Goal: Information Seeking & Learning: Understand process/instructions

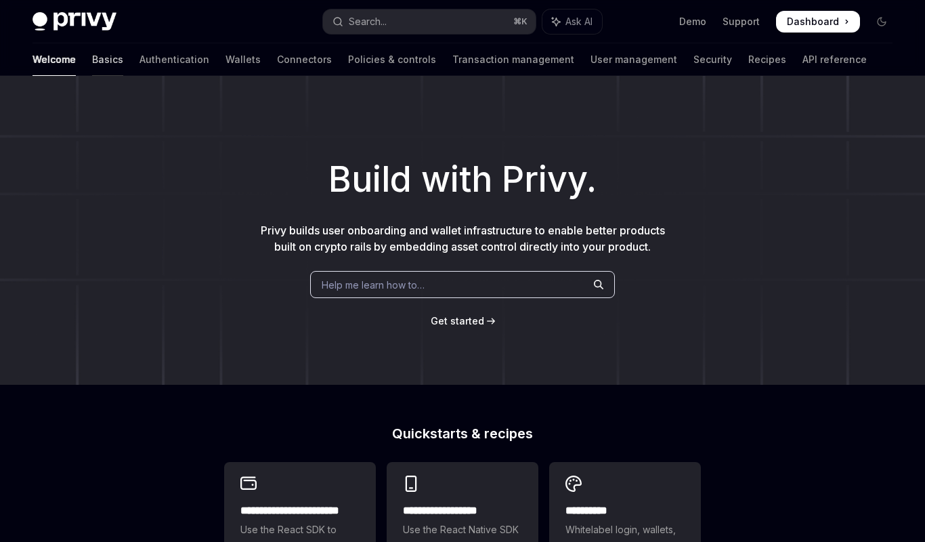
click at [92, 62] on link "Basics" at bounding box center [107, 59] width 31 height 33
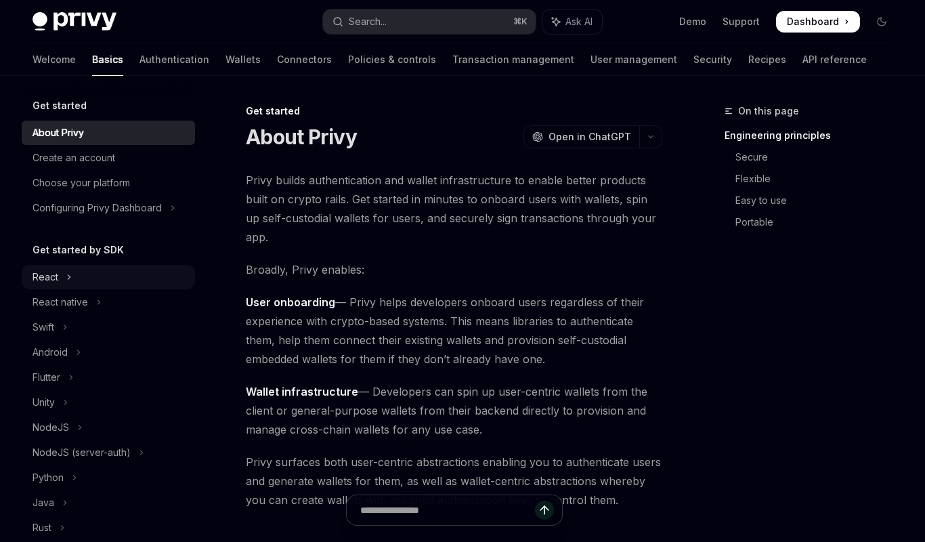
click at [64, 278] on button "React" at bounding box center [108, 277] width 173 height 24
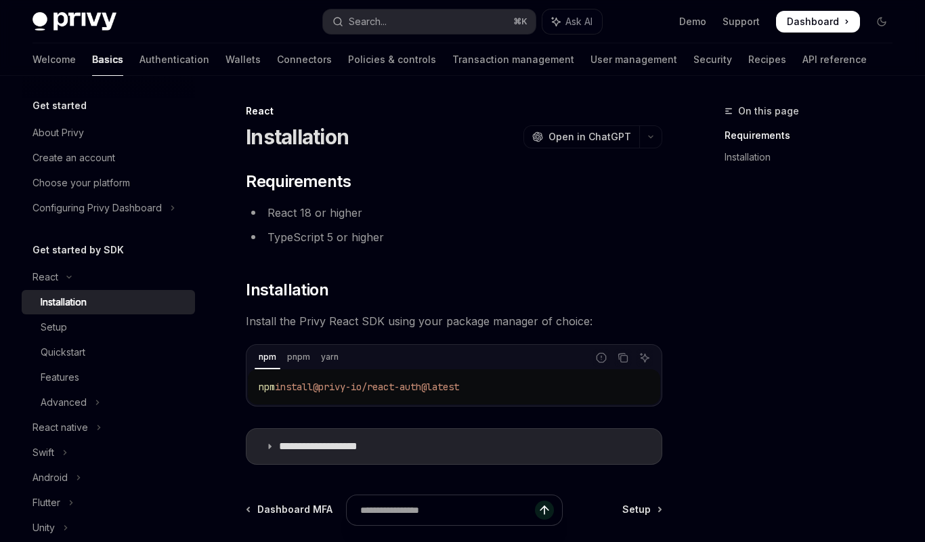
click at [62, 251] on h5 "Get started by SDK" at bounding box center [78, 250] width 91 height 16
click at [70, 21] on img at bounding box center [75, 21] width 84 height 19
type textarea "*"
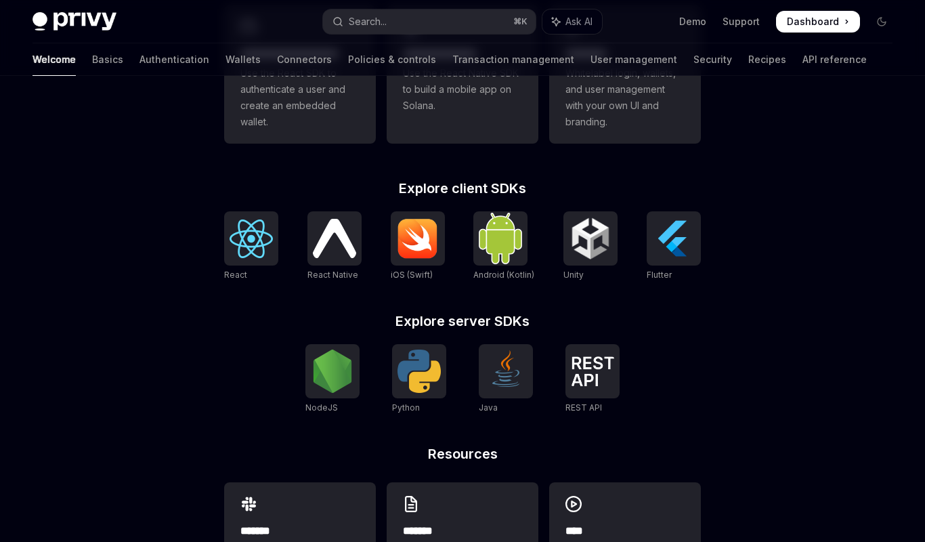
scroll to position [458, 0]
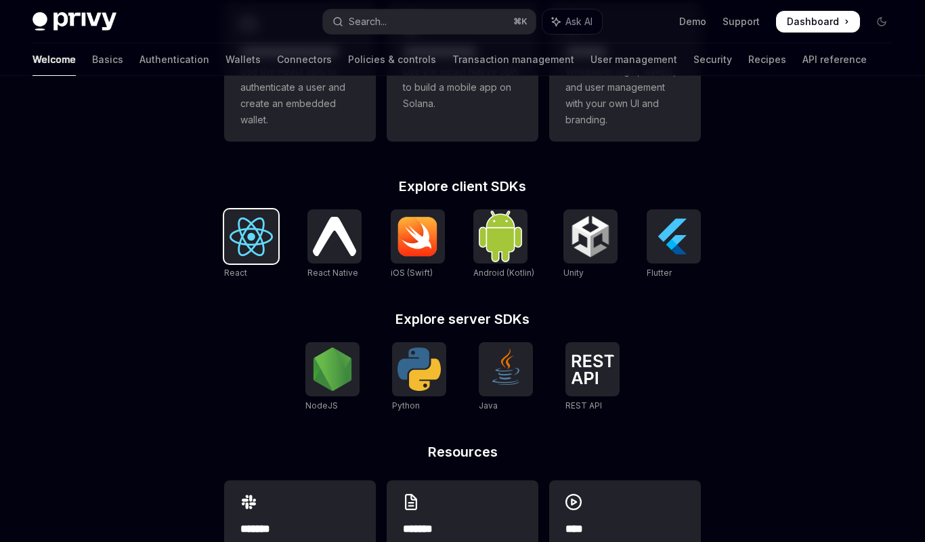
click at [230, 251] on img at bounding box center [251, 236] width 43 height 39
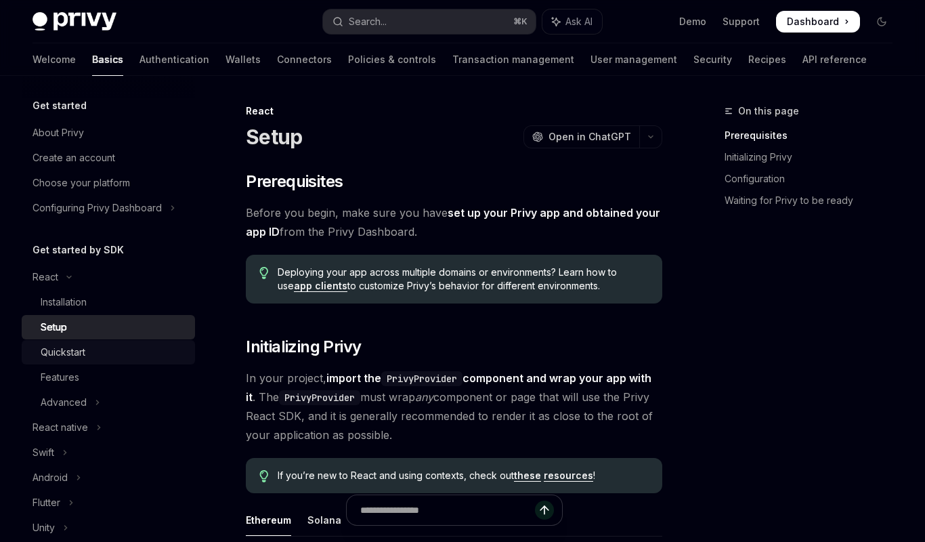
click at [72, 349] on div "Quickstart" at bounding box center [63, 352] width 45 height 16
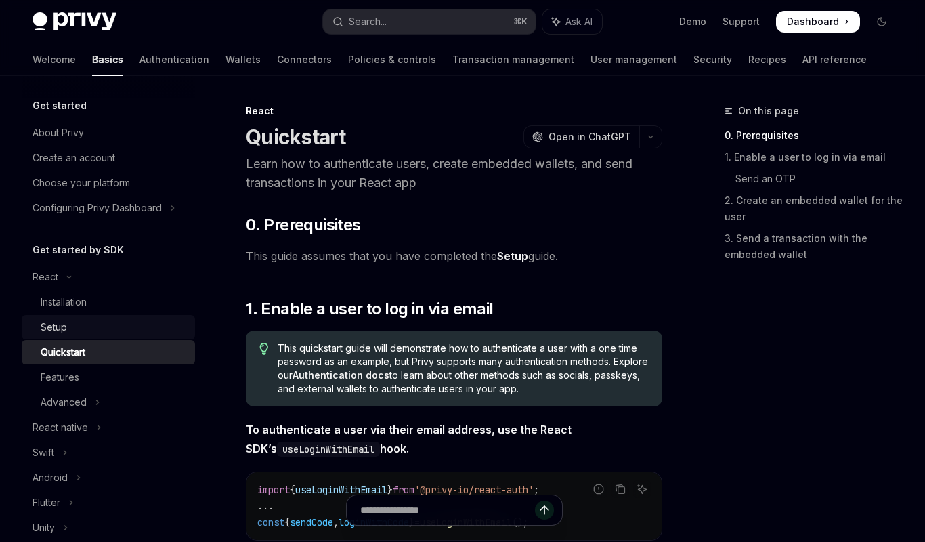
click at [74, 334] on div "Setup" at bounding box center [114, 327] width 146 height 16
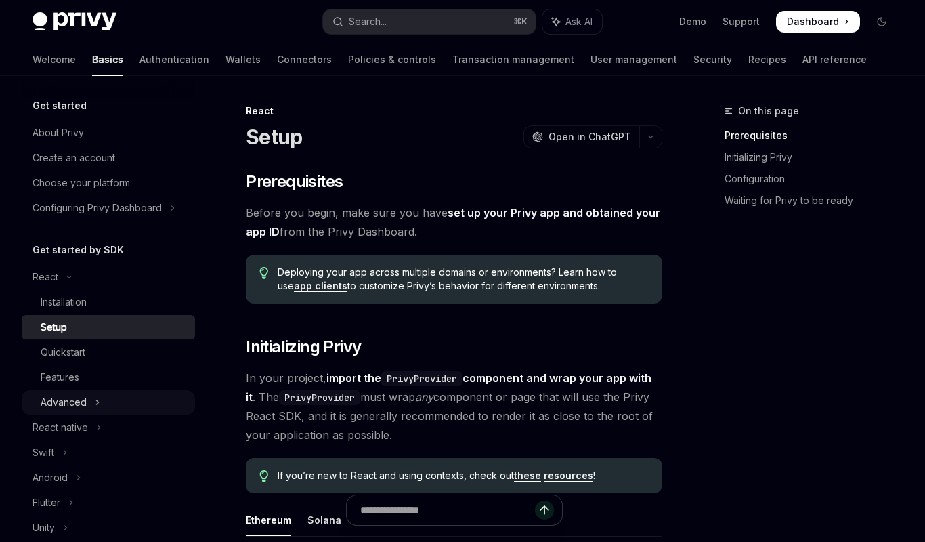
click at [79, 401] on div "Advanced" at bounding box center [64, 402] width 46 height 16
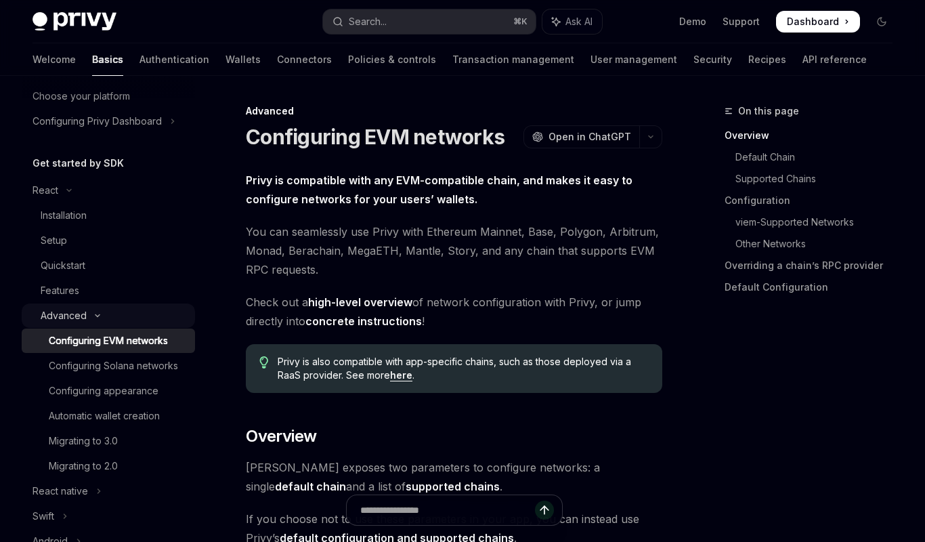
scroll to position [82, 0]
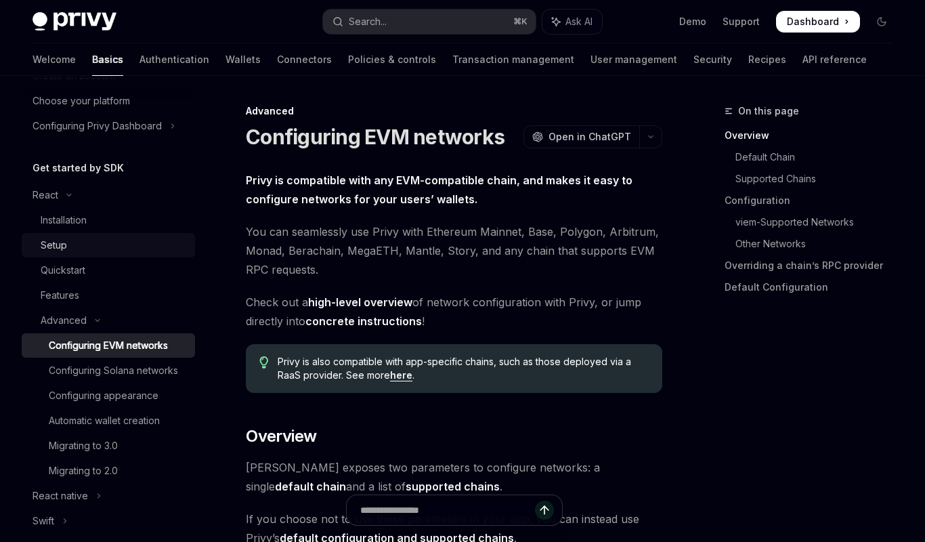
click at [58, 234] on link "Setup" at bounding box center [108, 245] width 173 height 24
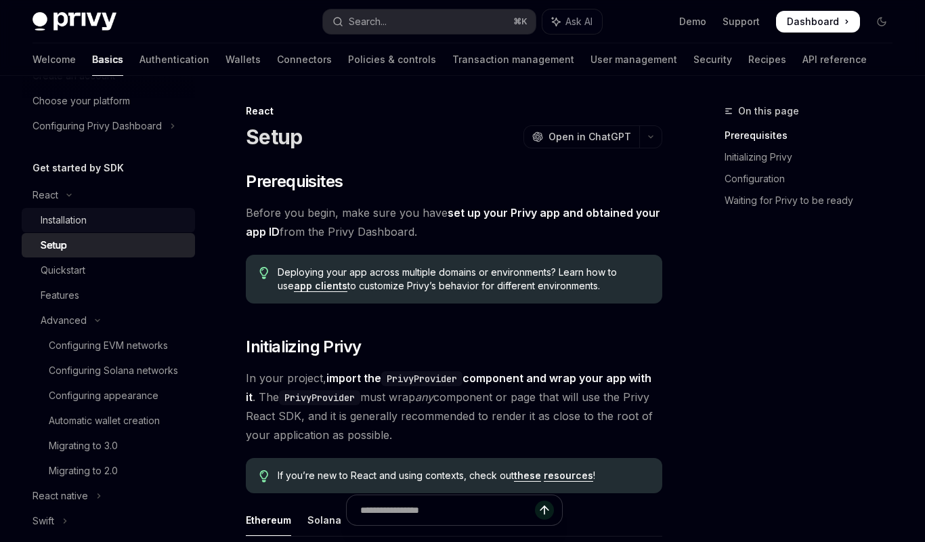
click at [60, 222] on div "Installation" at bounding box center [64, 220] width 46 height 16
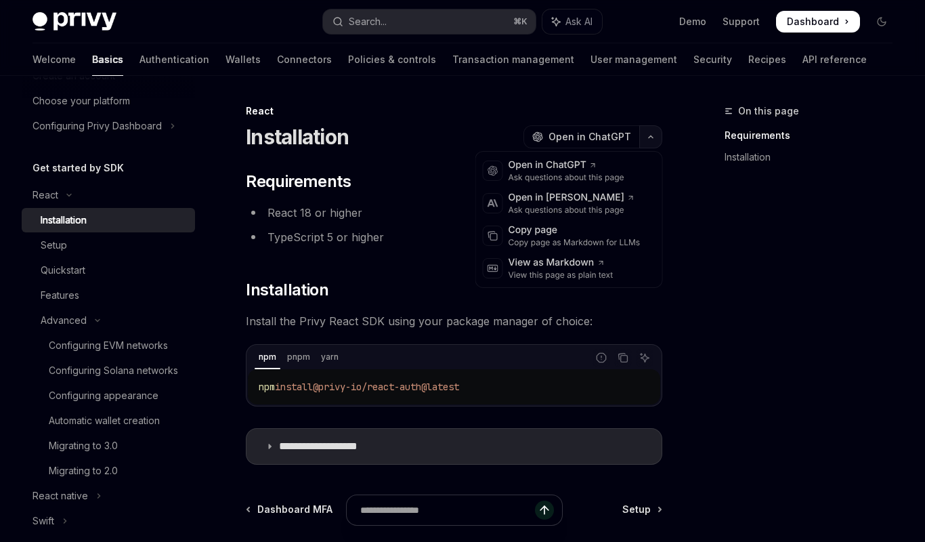
click at [648, 134] on icon "button" at bounding box center [651, 136] width 16 height 5
click at [536, 238] on div "Copy page as Markdown for LLMs" at bounding box center [574, 242] width 132 height 11
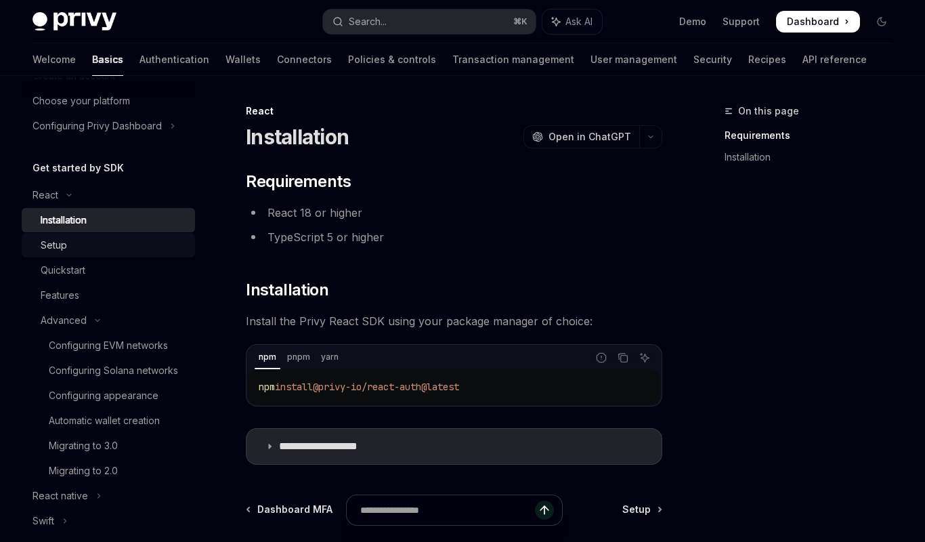
click at [64, 255] on link "Setup" at bounding box center [108, 245] width 173 height 24
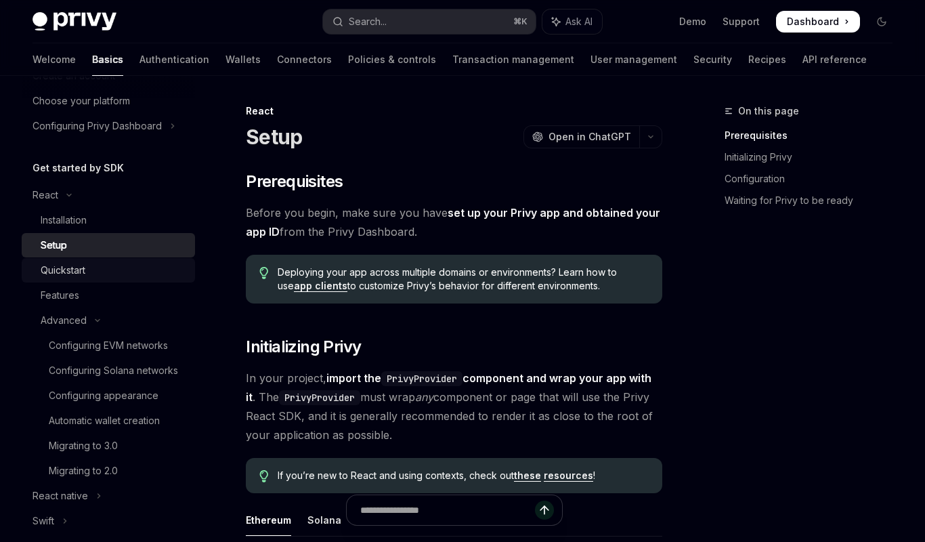
click at [101, 278] on div "Quickstart" at bounding box center [114, 270] width 146 height 16
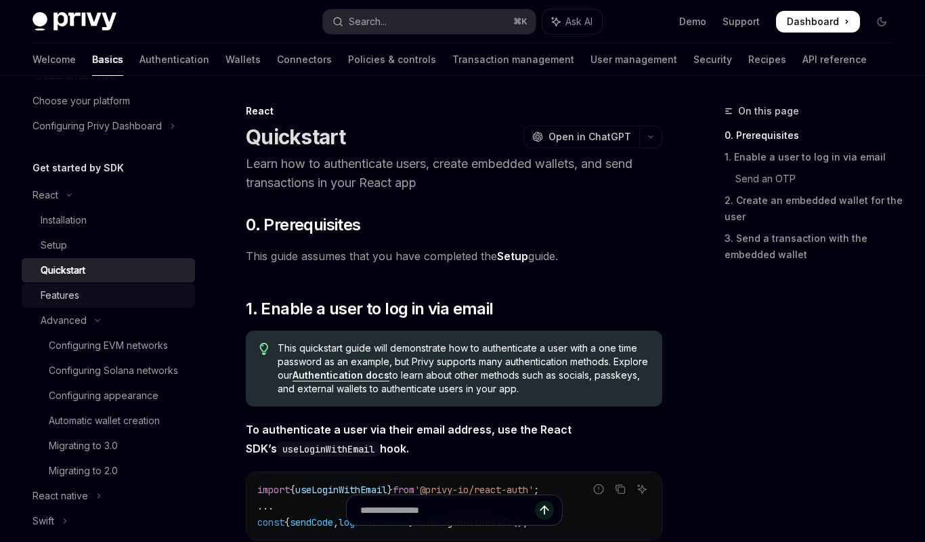
click at [83, 286] on link "Features" at bounding box center [108, 295] width 173 height 24
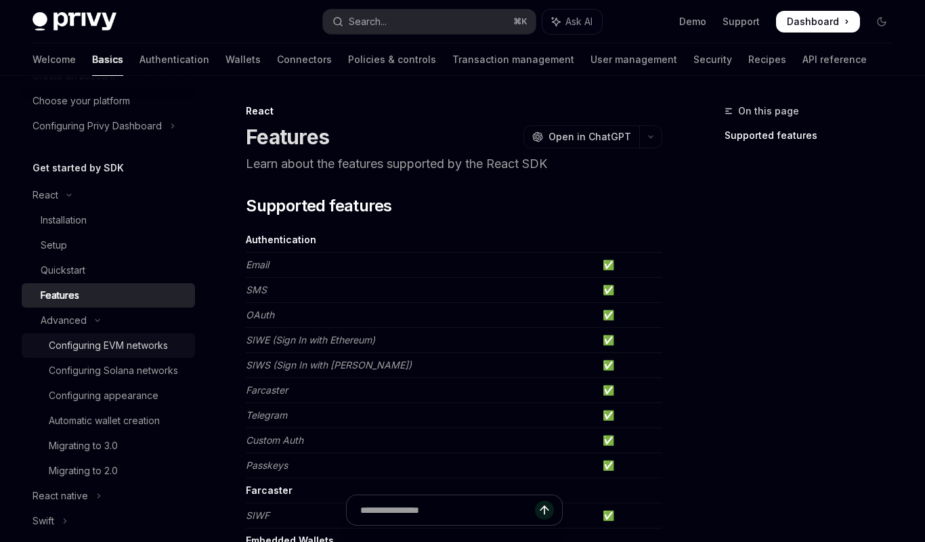
click at [78, 348] on div "Configuring EVM networks" at bounding box center [108, 345] width 119 height 16
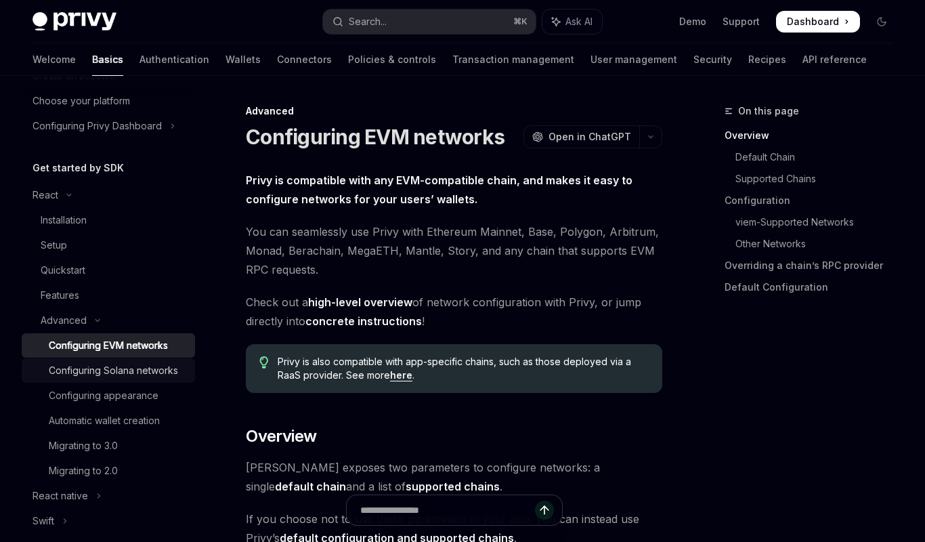
scroll to position [514, 0]
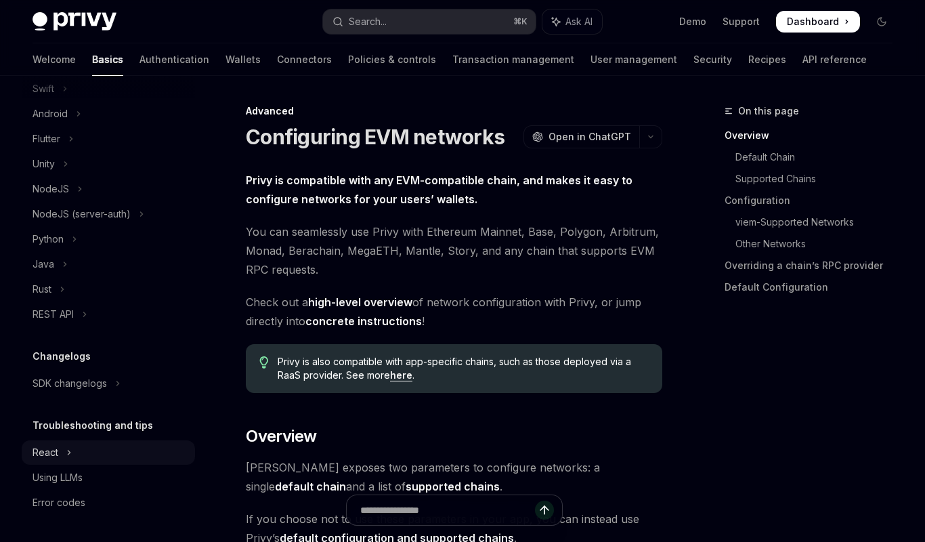
click at [56, 452] on div "React" at bounding box center [46, 452] width 26 height 16
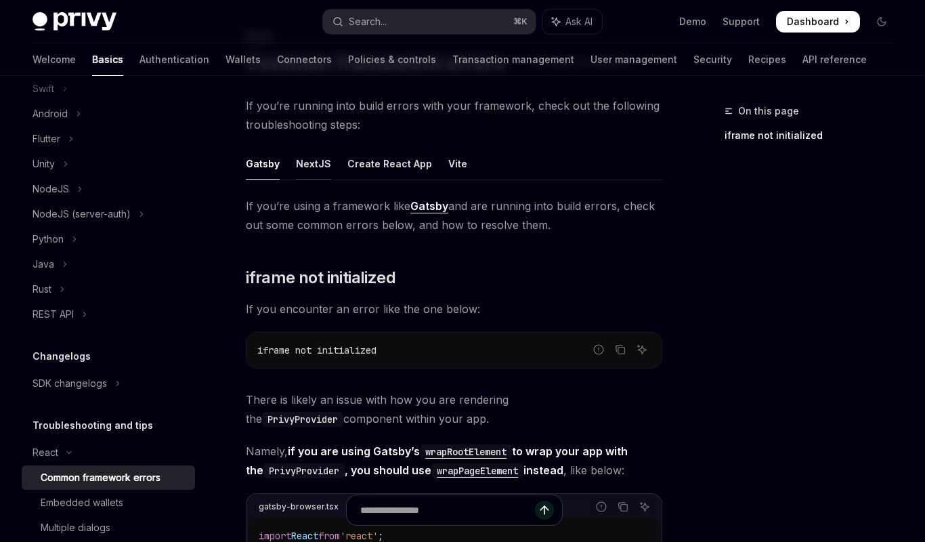
scroll to position [77, 0]
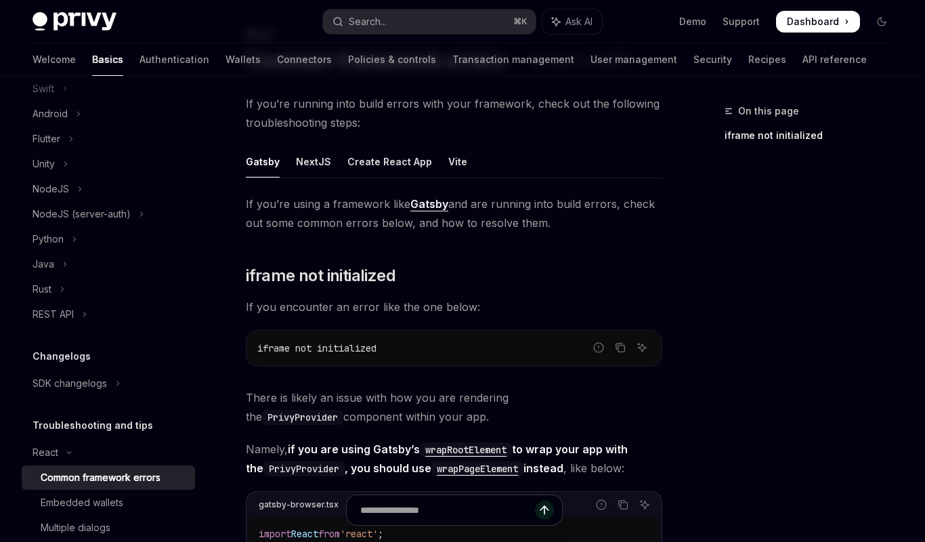
click at [328, 160] on ul "Gatsby NextJS Create React App Vite" at bounding box center [454, 162] width 416 height 33
click at [318, 160] on div "NextJS" at bounding box center [313, 162] width 35 height 32
type textarea "*"
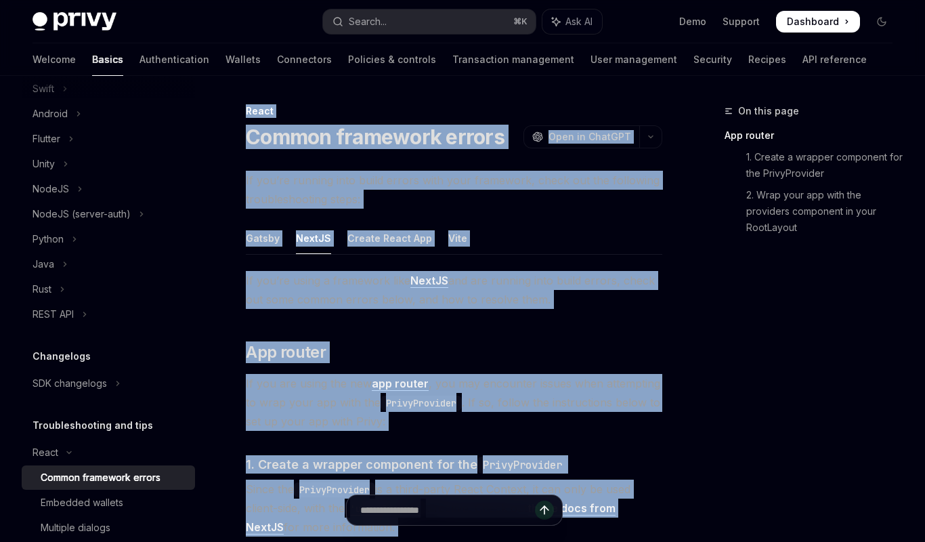
drag, startPoint x: 517, startPoint y: 343, endPoint x: 228, endPoint y: 116, distance: 366.9
copy div "React Common framework errors OpenAI Open in ChatGPT OpenAI Open in ChatGPT If …"
